Goal: Find specific page/section: Find specific page/section

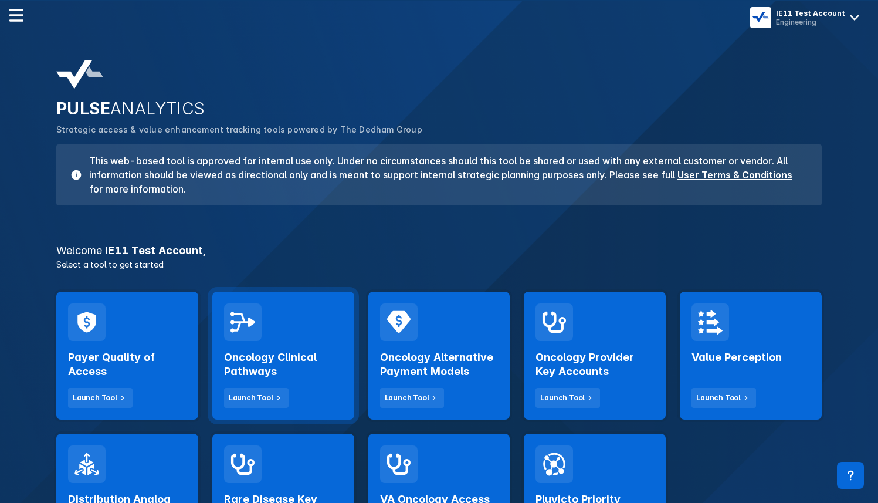
click at [294, 331] on div "Oncology Clinical Pathways Launch Tool" at bounding box center [283, 355] width 142 height 128
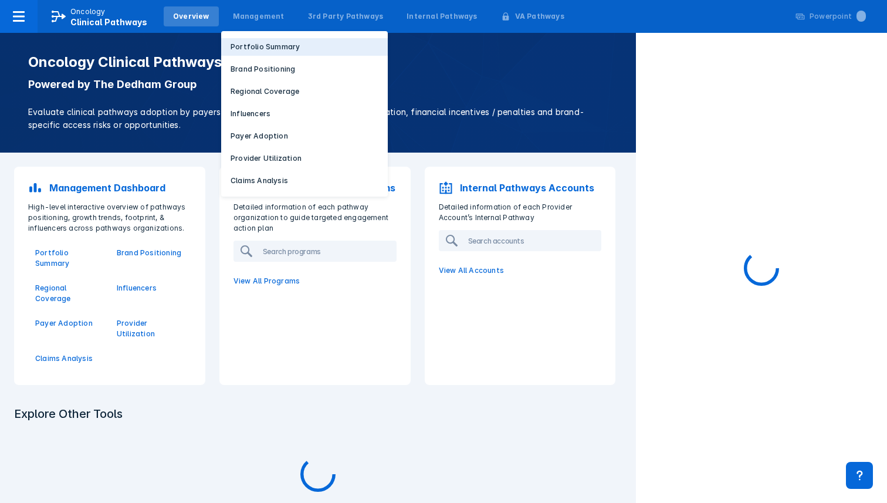
click at [249, 49] on p "Portfolio Summary" at bounding box center [265, 47] width 69 height 11
